Goal: Information Seeking & Learning: Learn about a topic

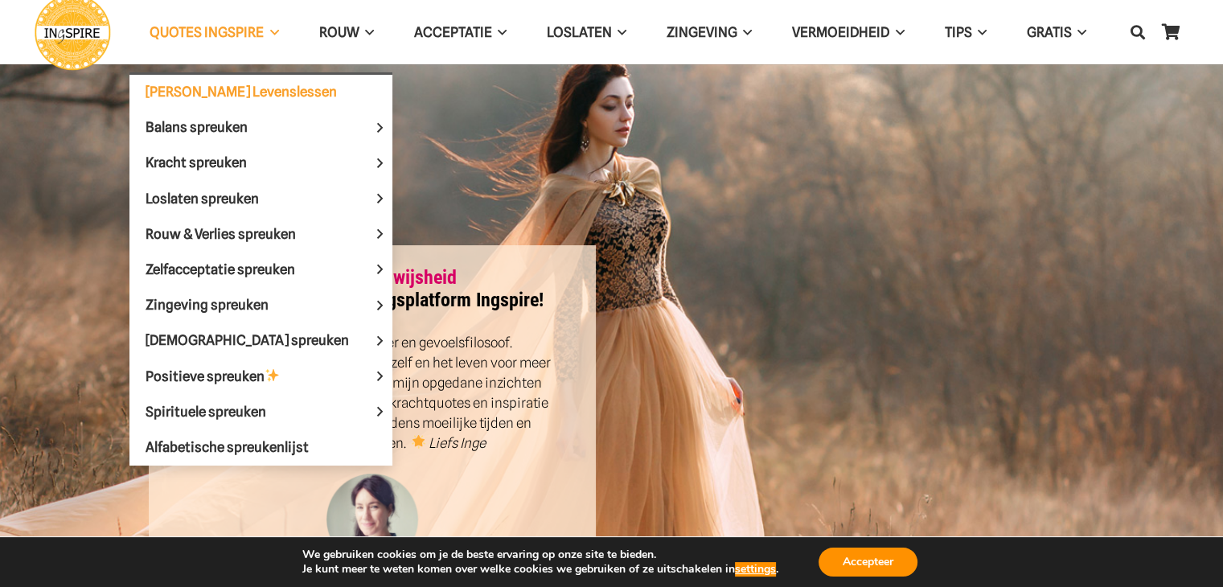
click at [211, 84] on span "[PERSON_NAME] Levenslessen" at bounding box center [241, 92] width 191 height 16
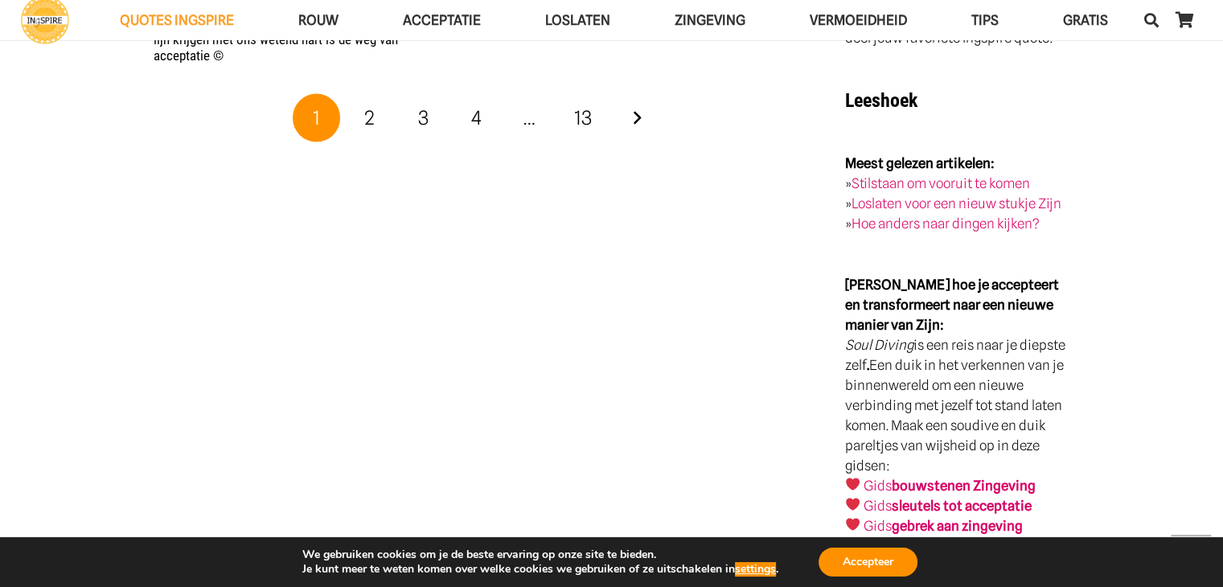
scroll to position [3296, 0]
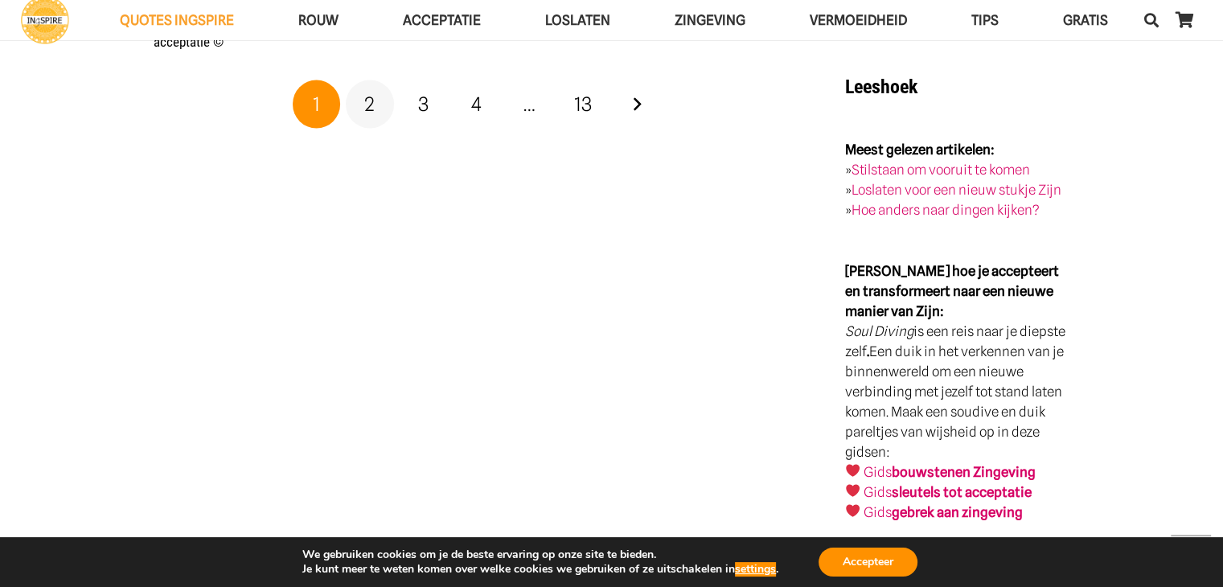
click at [363, 100] on link "2" at bounding box center [370, 104] width 48 height 48
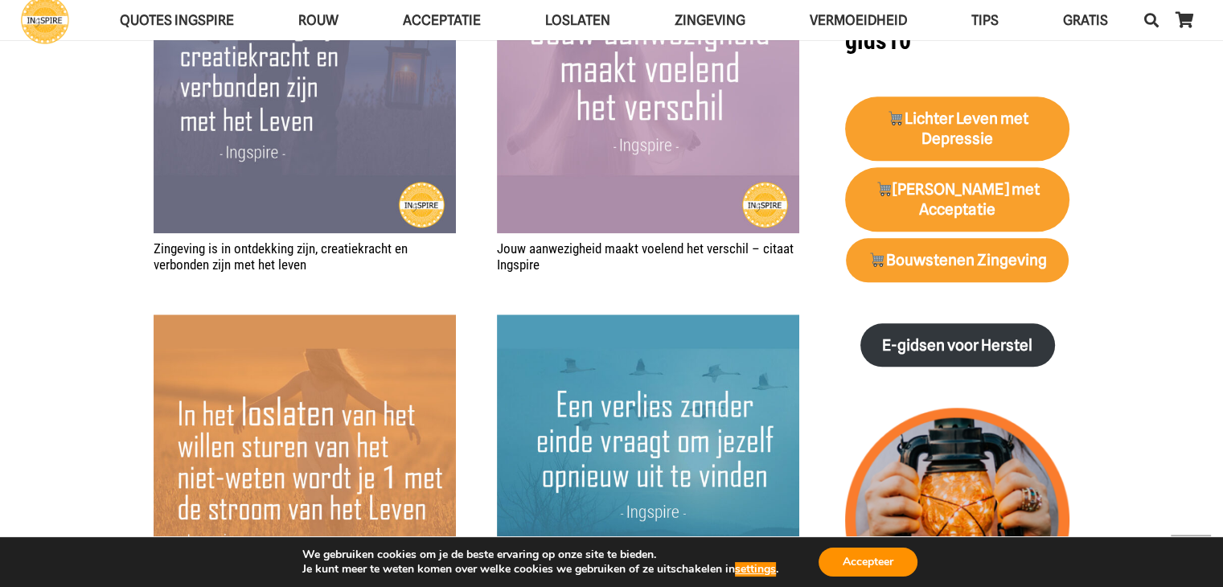
scroll to position [2090, 0]
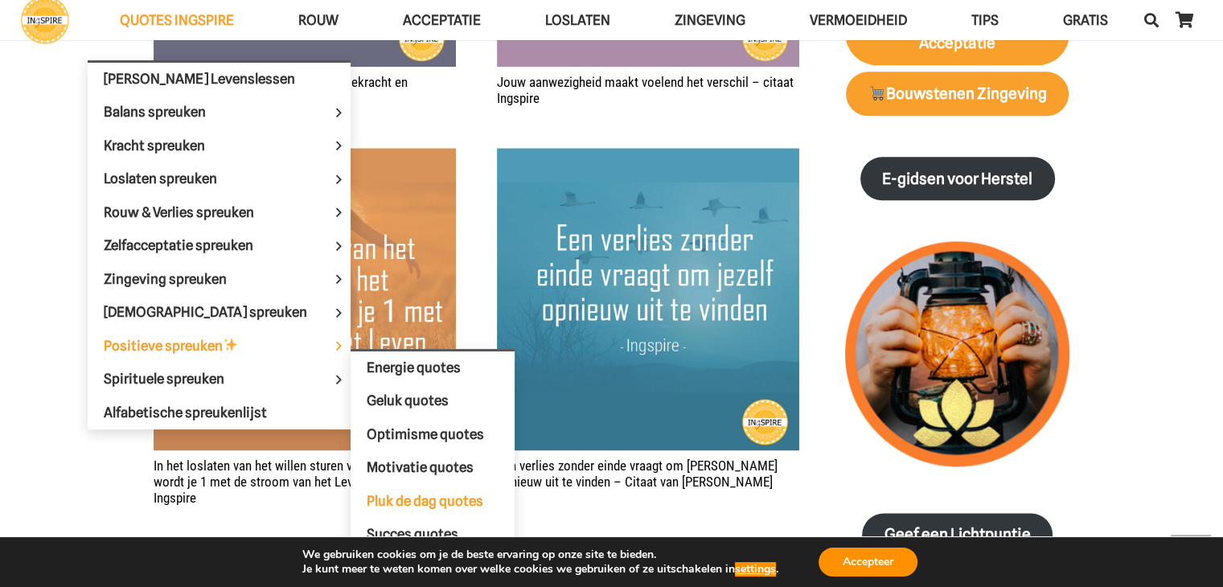
click at [367, 497] on span "Pluk de dag quotes" at bounding box center [425, 501] width 117 height 16
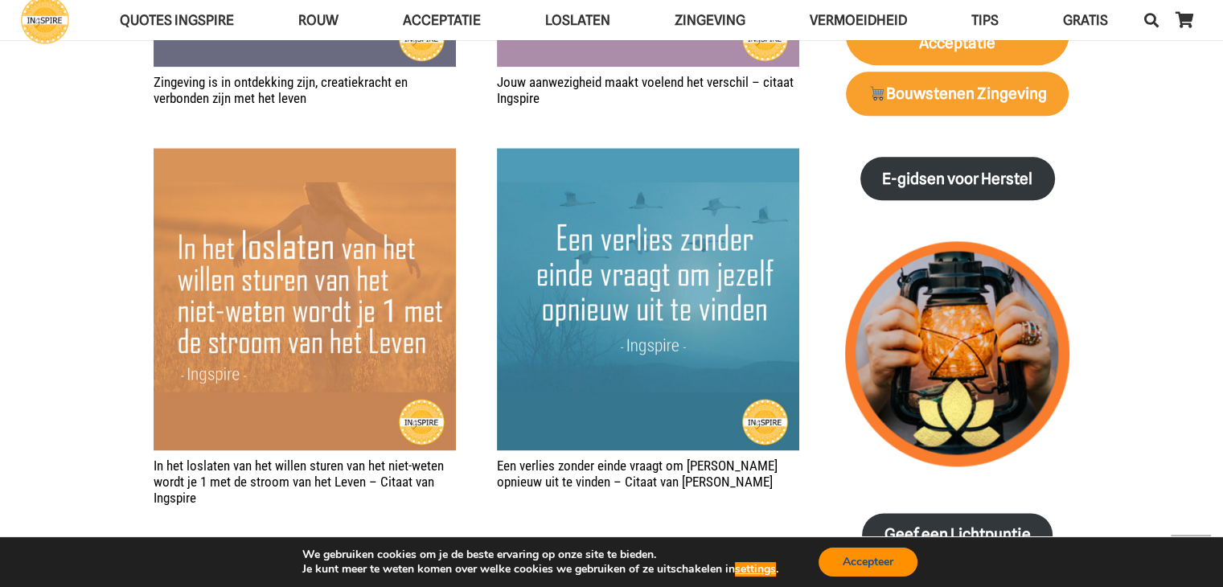
click at [851, 567] on button "Accepteer" at bounding box center [867, 561] width 99 height 29
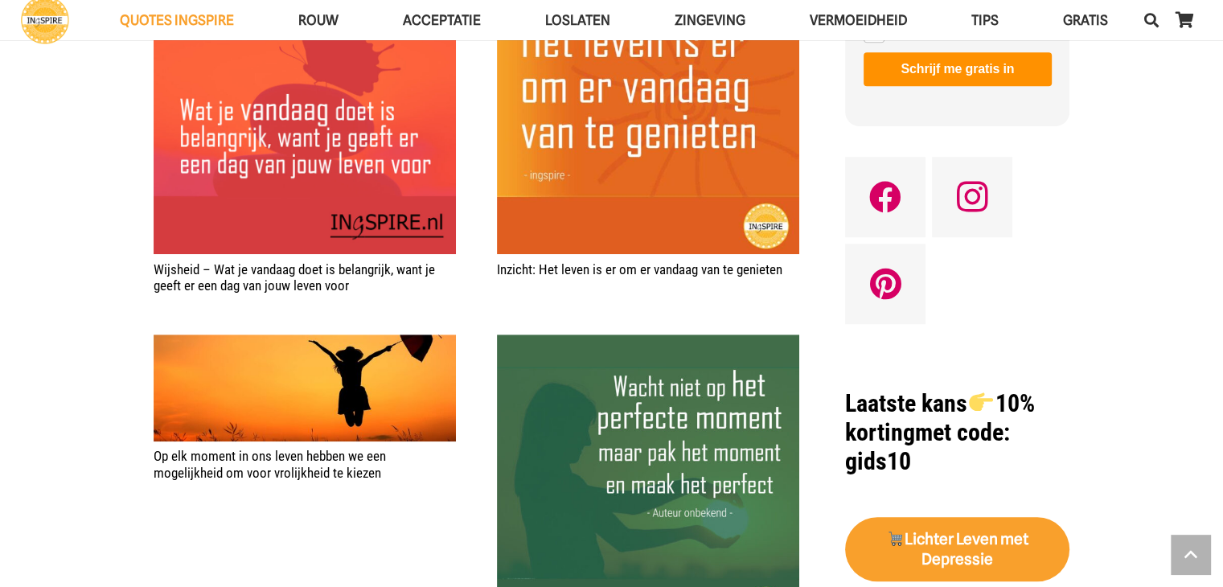
scroll to position [1125, 0]
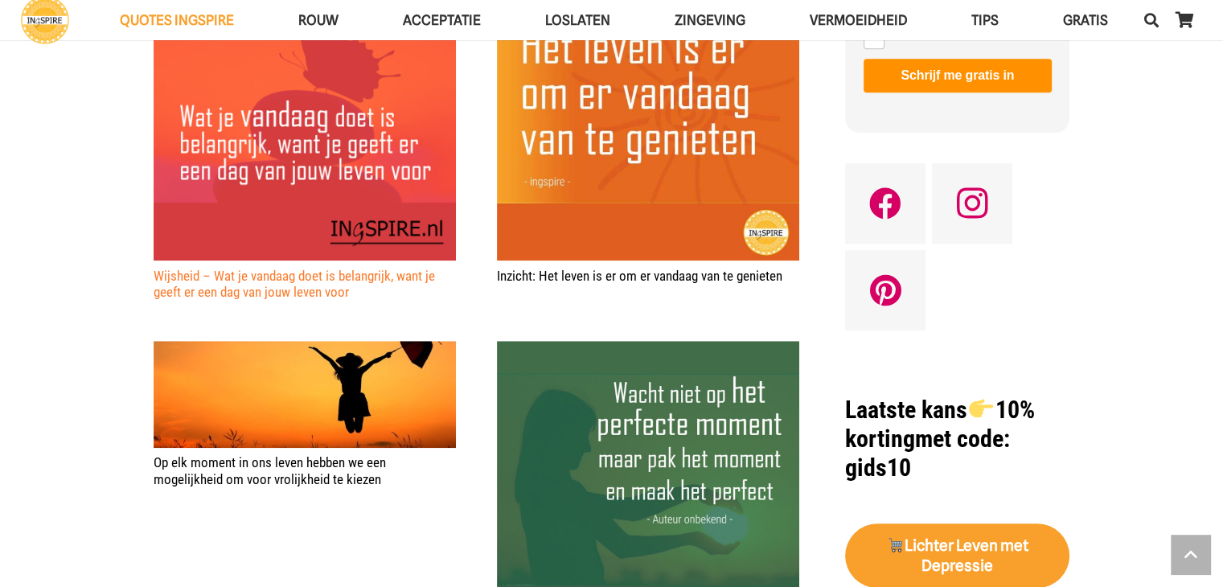
click at [326, 285] on link "Wijsheid – Wat je vandaag doet is belangrijk, want je geeft er een dag van jouw…" at bounding box center [294, 284] width 281 height 32
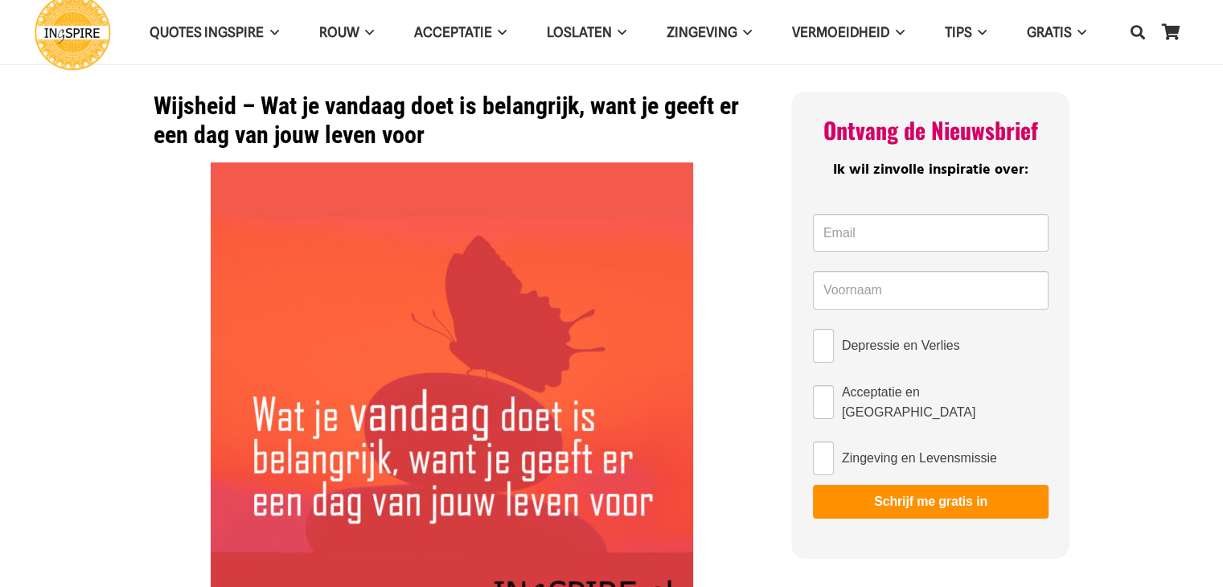
drag, startPoint x: 264, startPoint y: 101, endPoint x: 432, endPoint y: 149, distance: 173.8
click at [432, 149] on h1 "Wijsheid – Wat je vandaag doet is belangrijk, want je geeft er een dag van jouw…" at bounding box center [452, 121] width 597 height 58
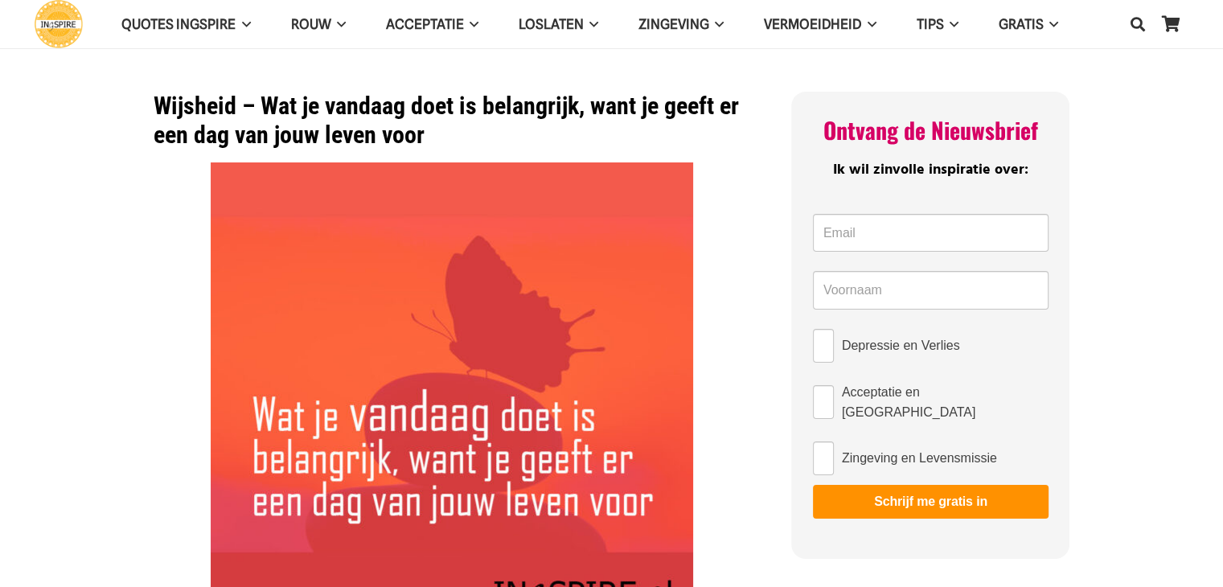
scroll to position [322, 0]
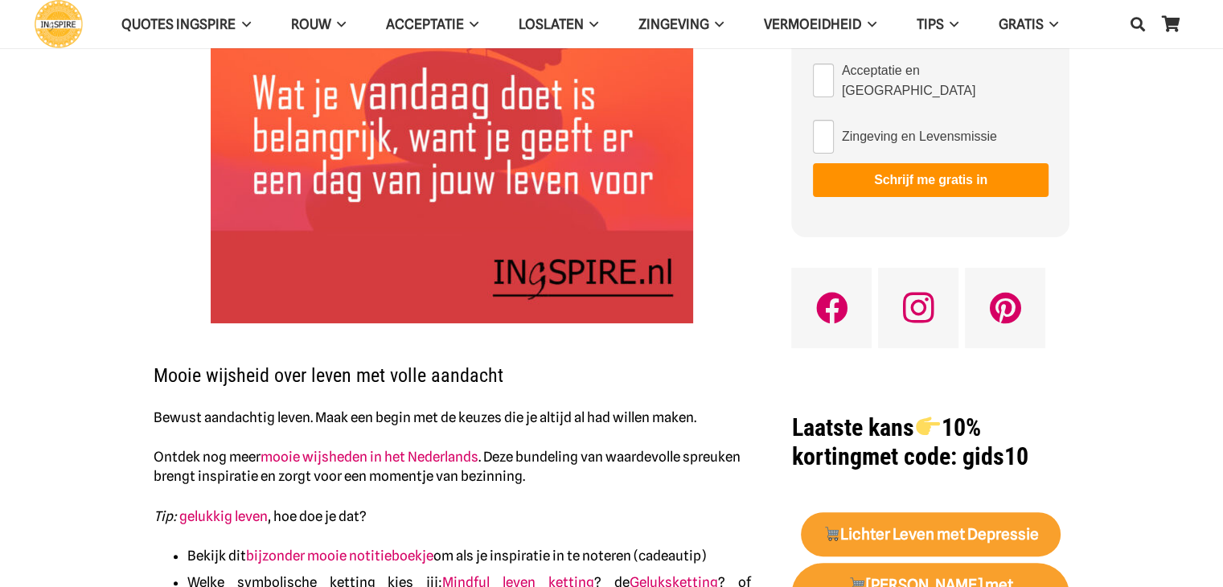
drag, startPoint x: 215, startPoint y: 377, endPoint x: 437, endPoint y: 394, distance: 222.5
click at [438, 396] on div "Mooie wijsheid over leven met volle aandacht Bewust aandachtig leven. Maak een …" at bounding box center [452, 293] width 597 height 904
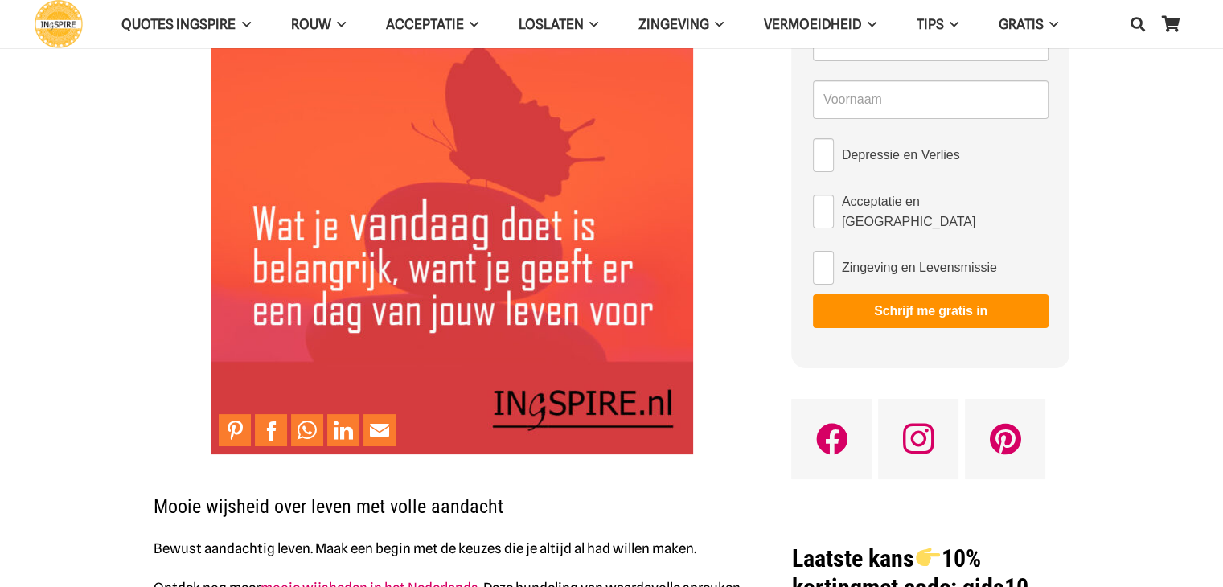
scroll to position [0, 0]
